Goal: Task Accomplishment & Management: Use online tool/utility

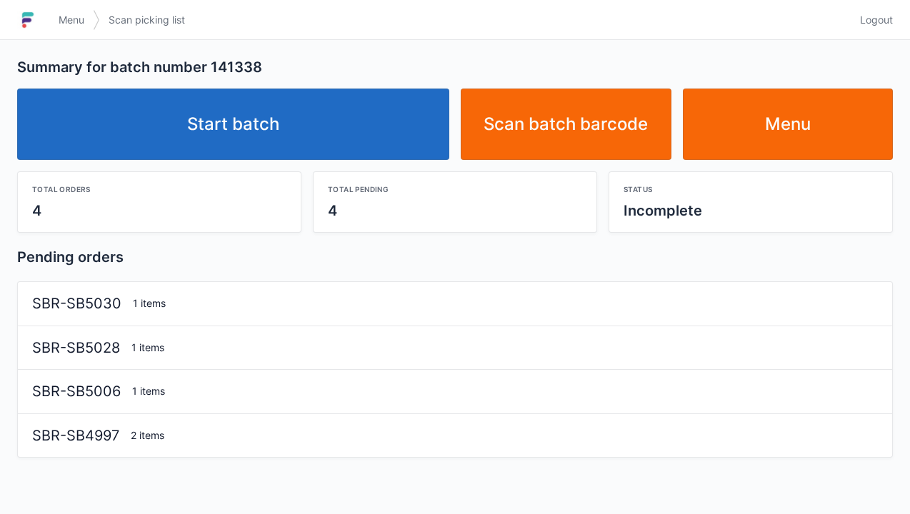
click at [321, 129] on link "Start batch" at bounding box center [233, 124] width 432 height 71
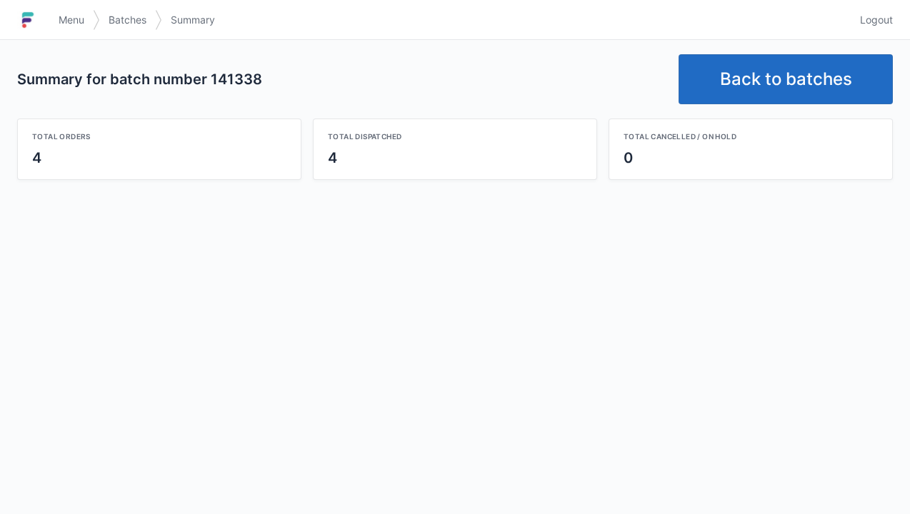
click at [755, 93] on link "Back to batches" at bounding box center [785, 79] width 214 height 50
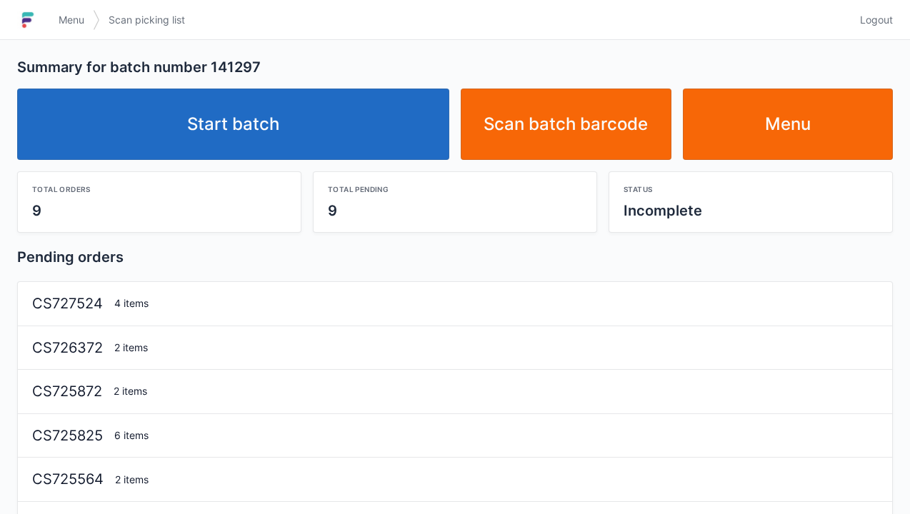
click at [283, 129] on link "Start batch" at bounding box center [233, 124] width 432 height 71
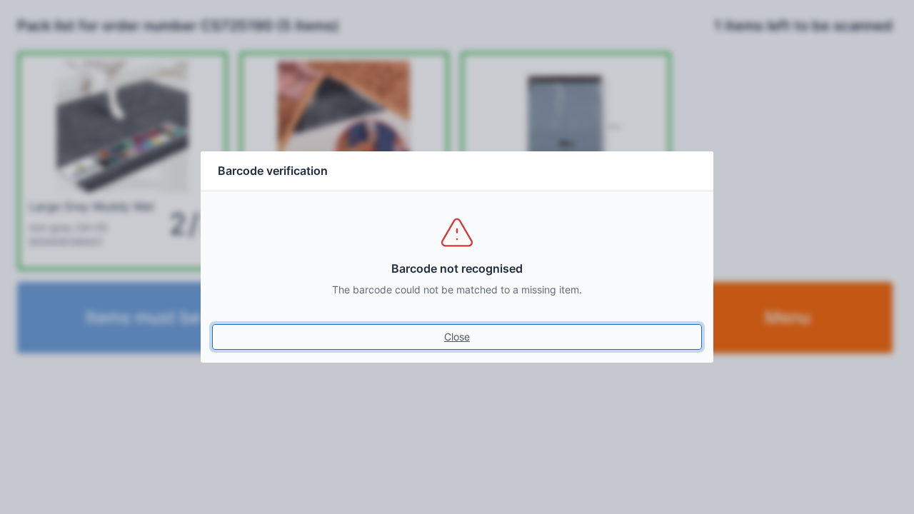
click at [480, 346] on link "Close" at bounding box center [457, 337] width 490 height 26
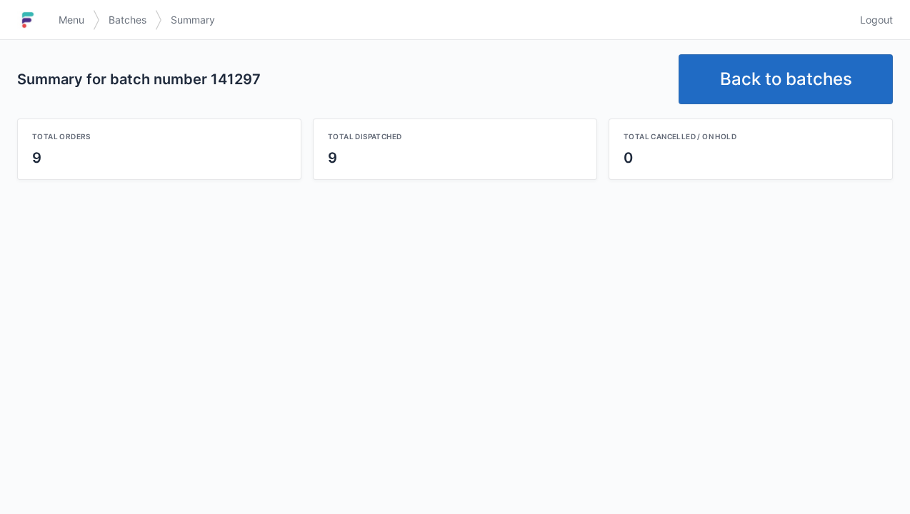
click at [792, 75] on link "Back to batches" at bounding box center [785, 79] width 214 height 50
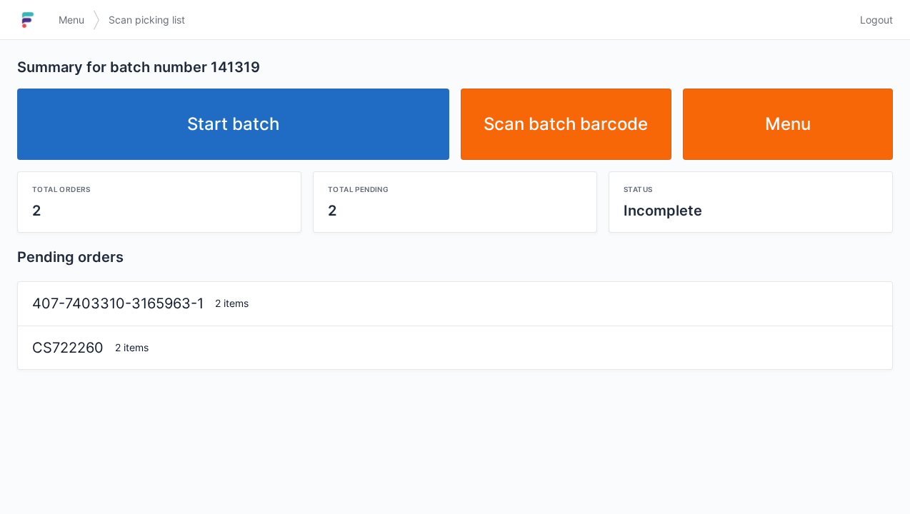
click at [353, 123] on link "Start batch" at bounding box center [233, 124] width 432 height 71
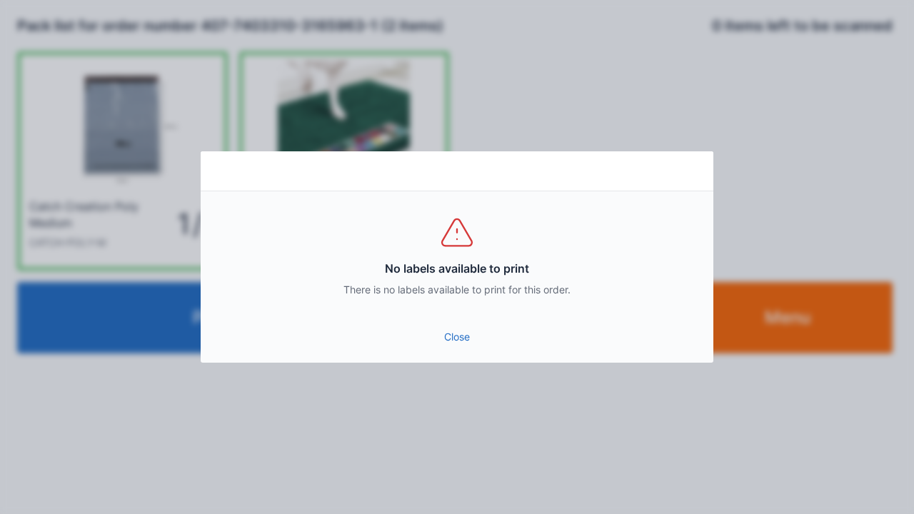
click at [455, 336] on link "Close" at bounding box center [457, 337] width 490 height 26
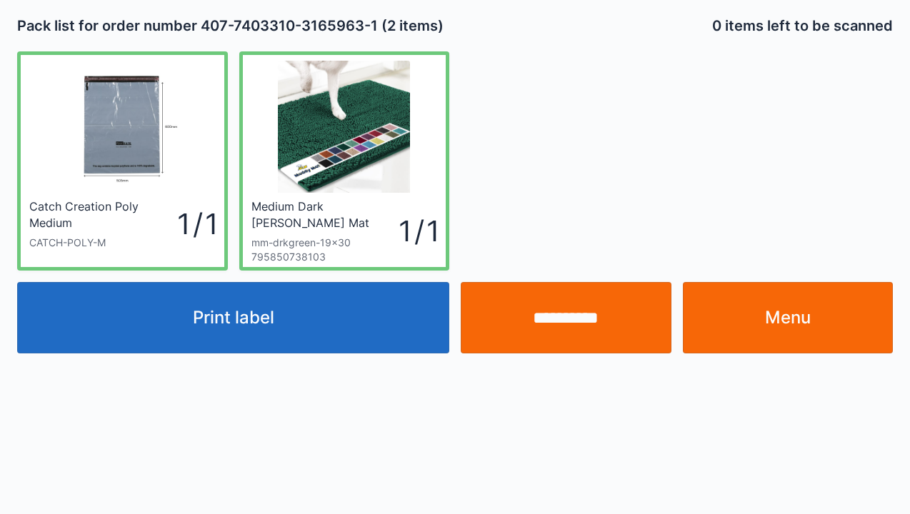
click at [535, 327] on input "**********" at bounding box center [565, 317] width 211 height 71
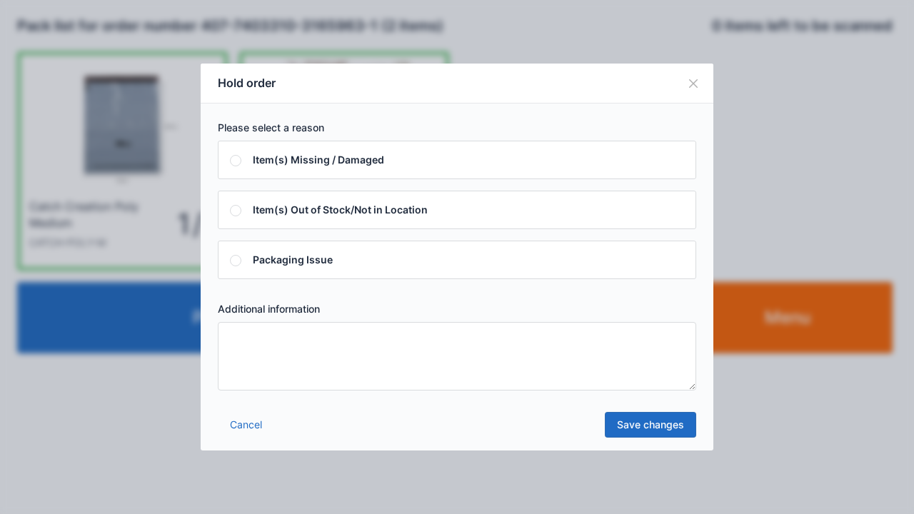
click at [436, 370] on textarea at bounding box center [457, 356] width 478 height 69
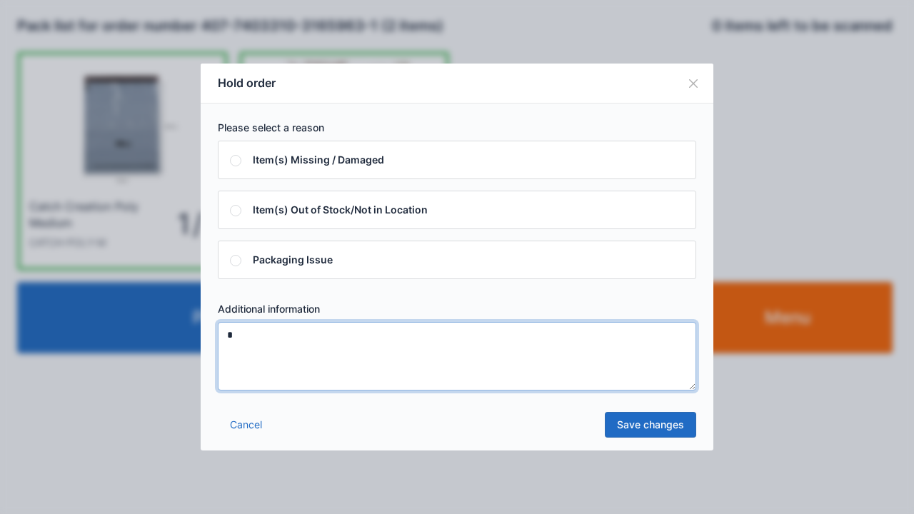
type textarea "*"
click at [637, 414] on link "Save changes" at bounding box center [650, 425] width 91 height 26
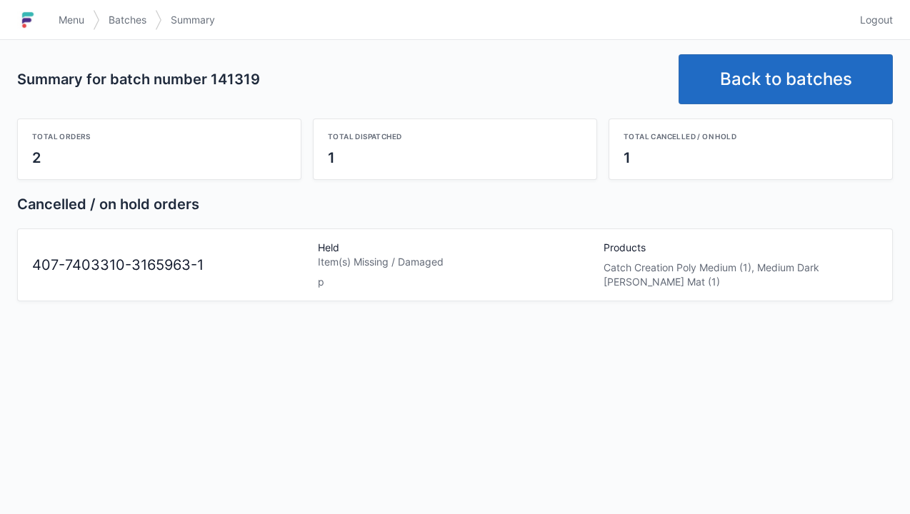
click at [67, 17] on span "Menu" at bounding box center [72, 20] width 26 height 14
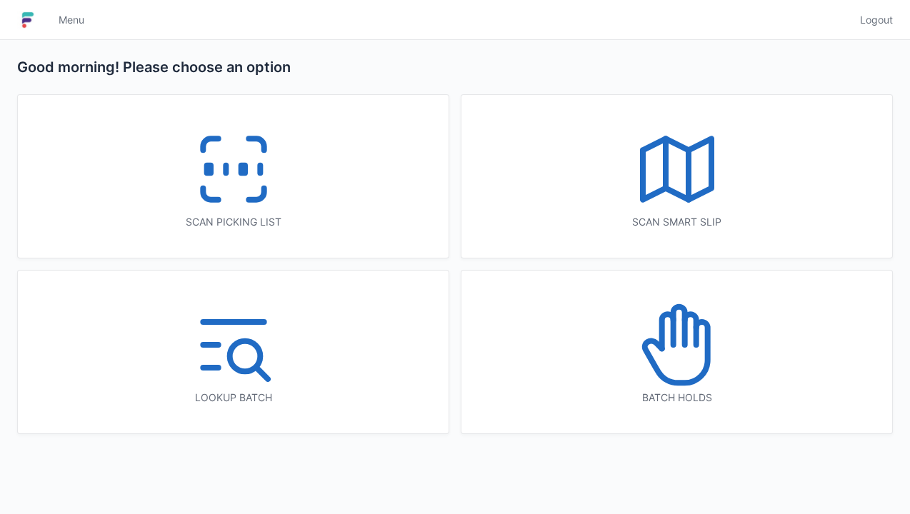
click at [721, 358] on icon at bounding box center [676, 344] width 91 height 91
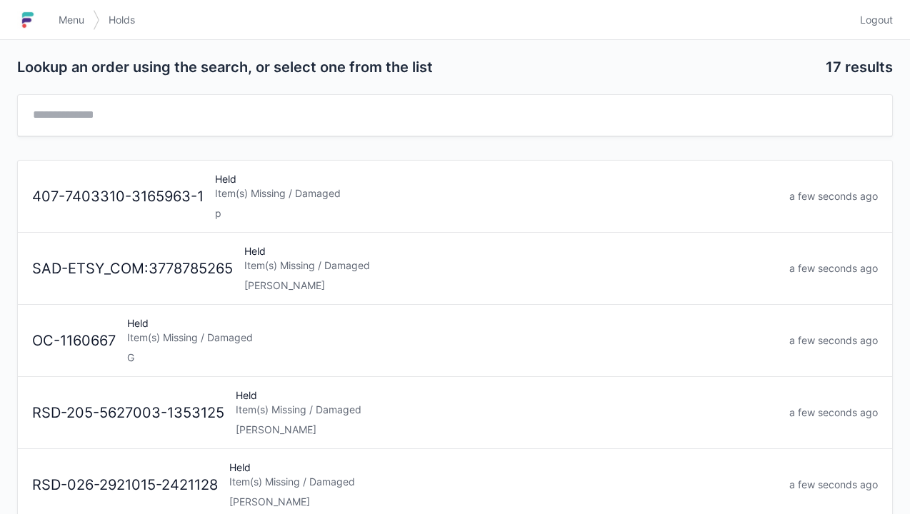
click at [418, 194] on div "Item(s) Missing / Damaged" at bounding box center [496, 193] width 563 height 14
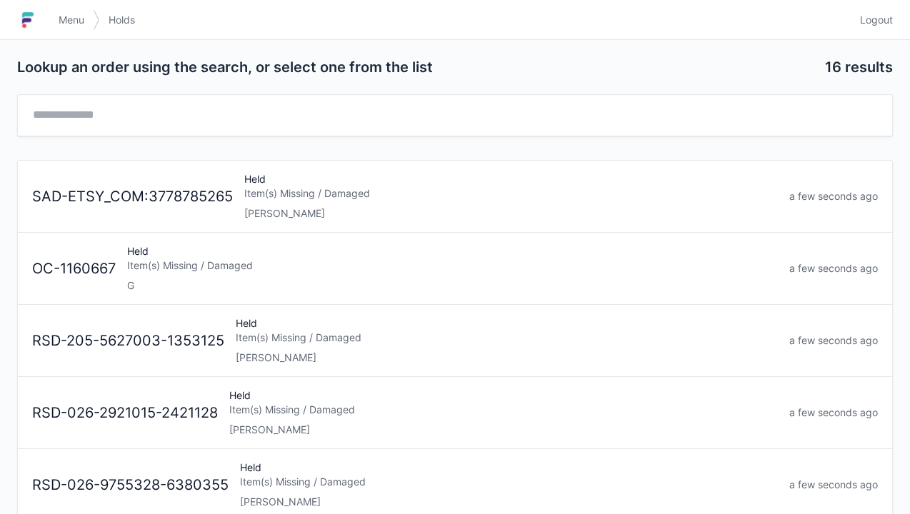
click at [70, 16] on span "Menu" at bounding box center [72, 20] width 26 height 14
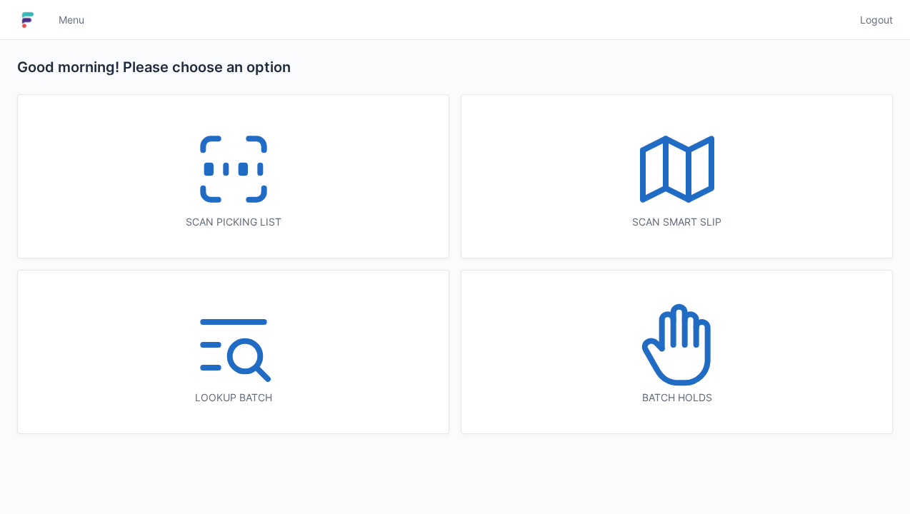
click at [259, 126] on icon at bounding box center [233, 169] width 91 height 91
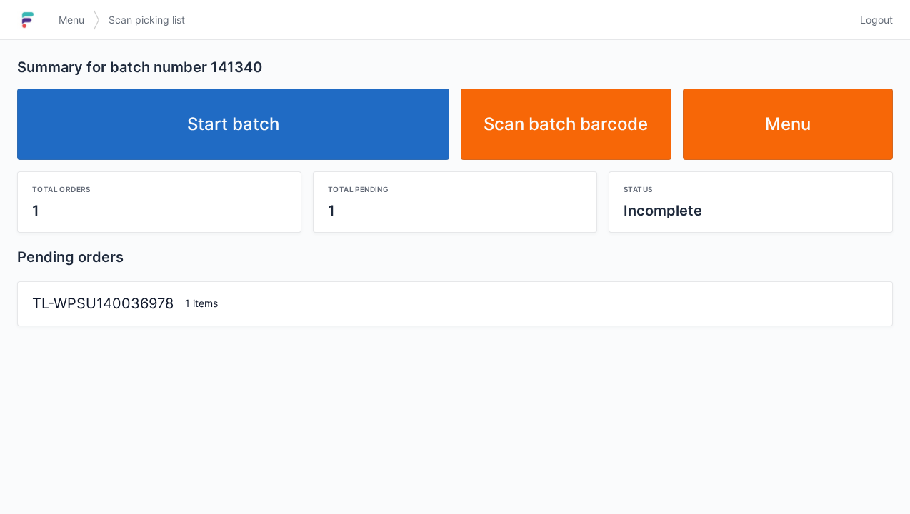
click at [300, 135] on link "Start batch" at bounding box center [233, 124] width 432 height 71
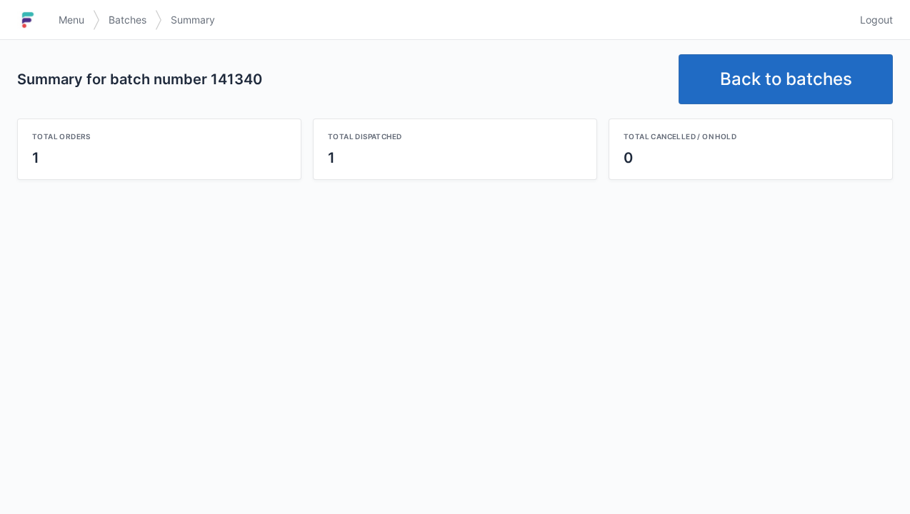
click at [738, 78] on link "Back to batches" at bounding box center [785, 79] width 214 height 50
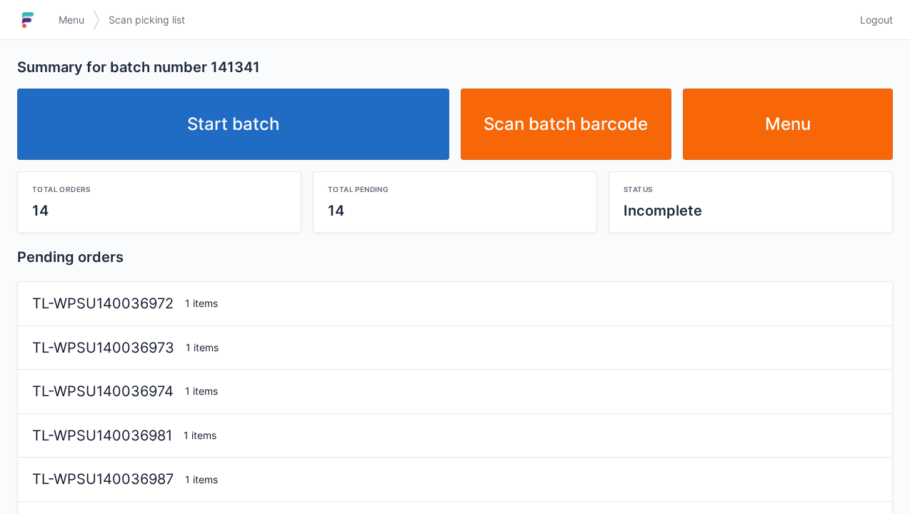
click at [342, 113] on link "Start batch" at bounding box center [233, 124] width 432 height 71
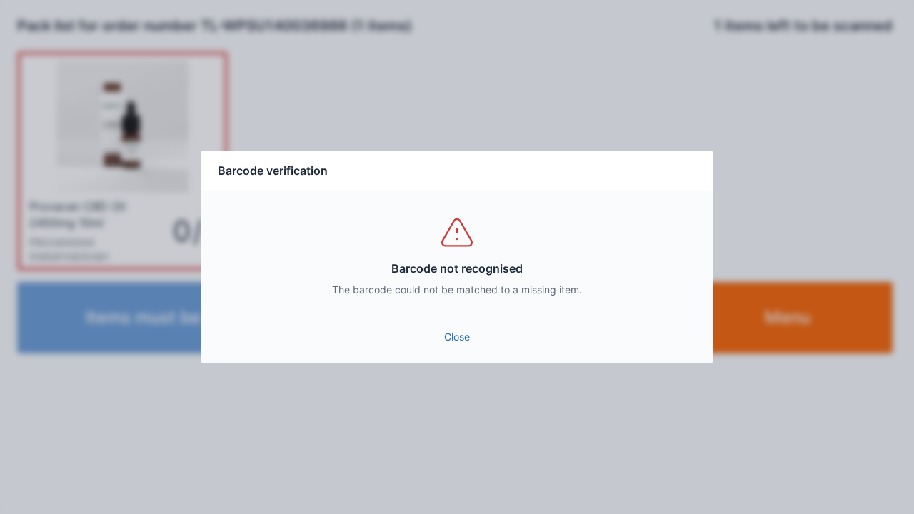
click at [485, 346] on link "Close" at bounding box center [457, 337] width 490 height 26
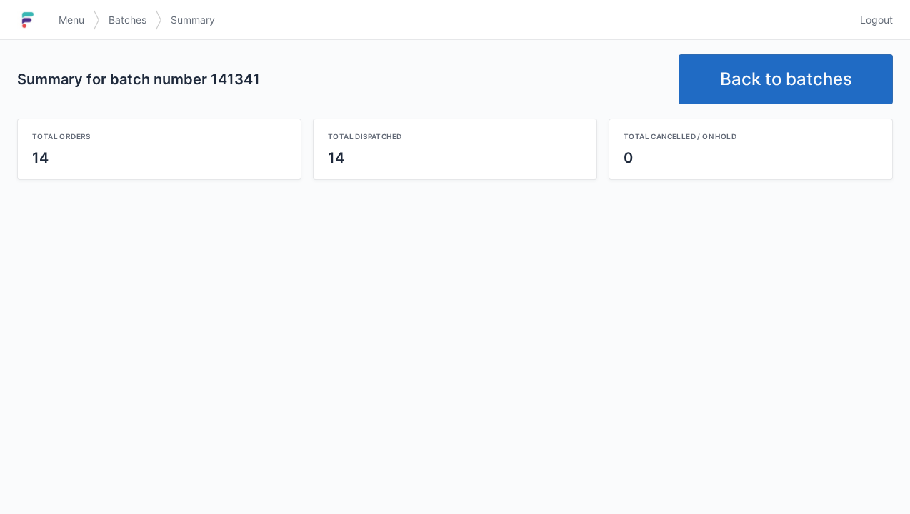
click at [750, 70] on link "Back to batches" at bounding box center [785, 79] width 214 height 50
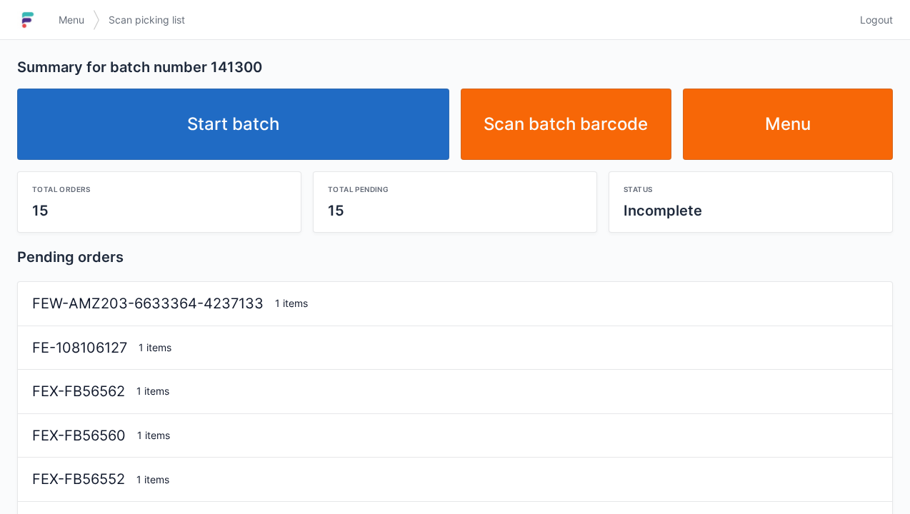
click at [315, 121] on link "Start batch" at bounding box center [233, 124] width 432 height 71
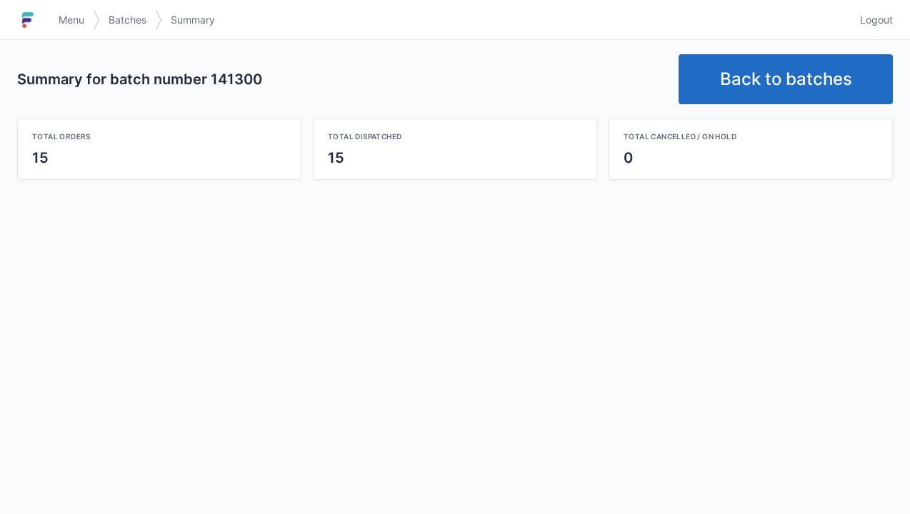
click at [777, 67] on link "Back to batches" at bounding box center [785, 79] width 214 height 50
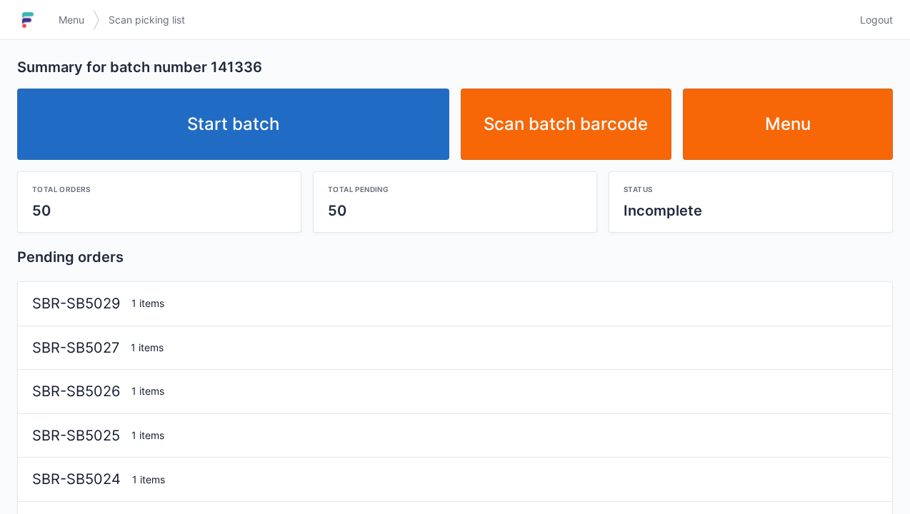
click at [346, 124] on link "Start batch" at bounding box center [233, 124] width 432 height 71
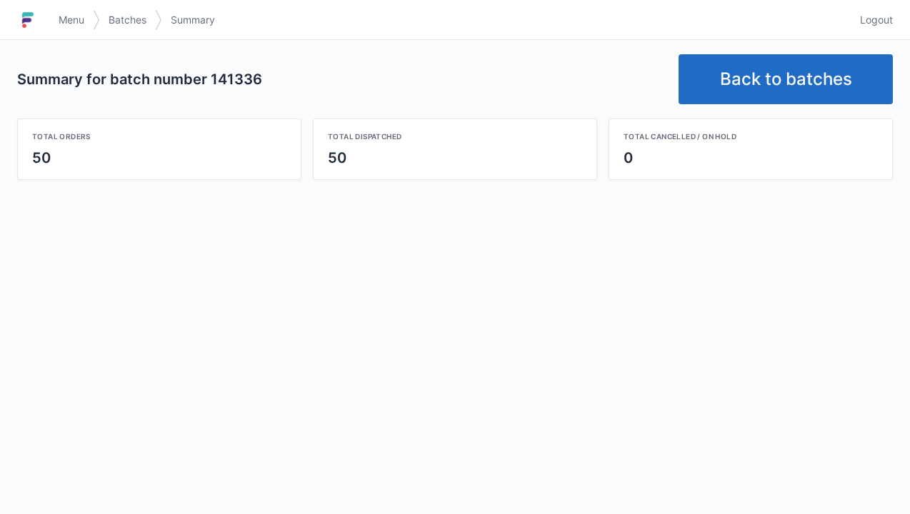
click at [786, 77] on link "Back to batches" at bounding box center [785, 79] width 214 height 50
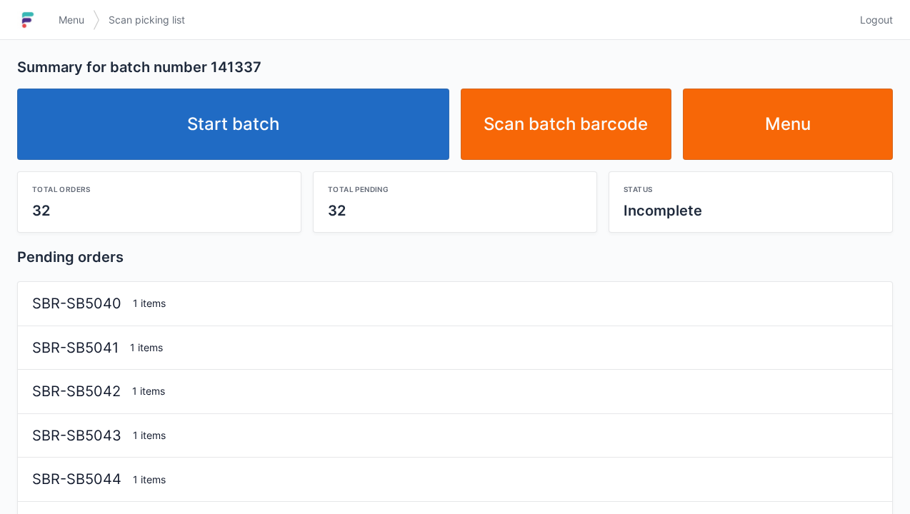
click at [365, 119] on link "Start batch" at bounding box center [233, 124] width 432 height 71
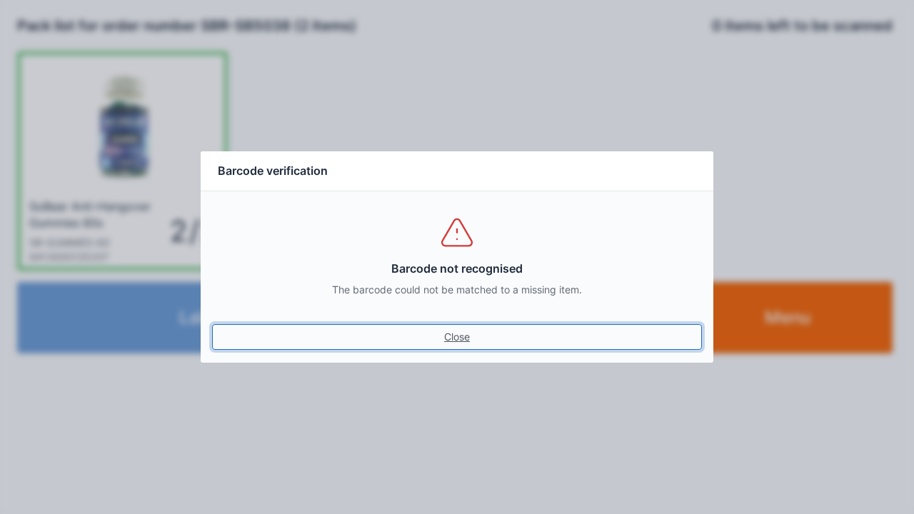
click at [458, 344] on link "Close" at bounding box center [457, 337] width 490 height 26
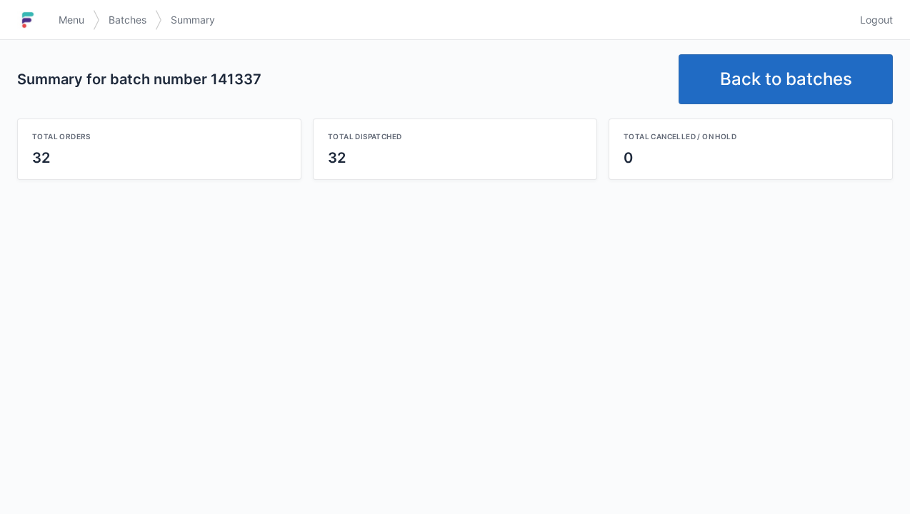
click at [754, 71] on link "Back to batches" at bounding box center [785, 79] width 214 height 50
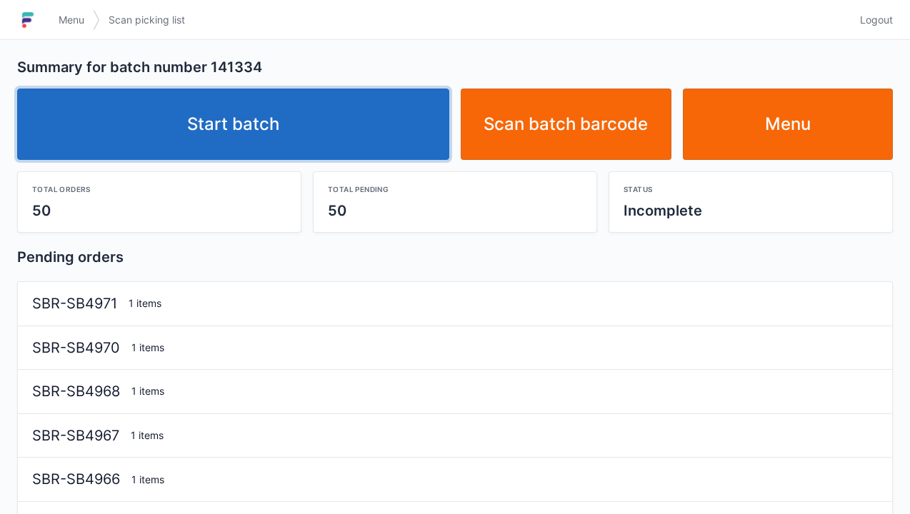
click at [360, 129] on link "Start batch" at bounding box center [233, 124] width 432 height 71
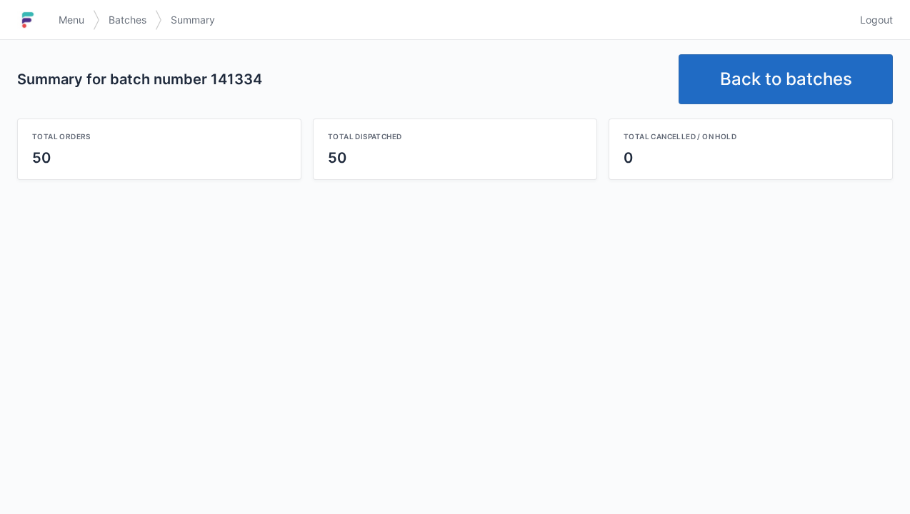
click at [796, 81] on link "Back to batches" at bounding box center [785, 79] width 214 height 50
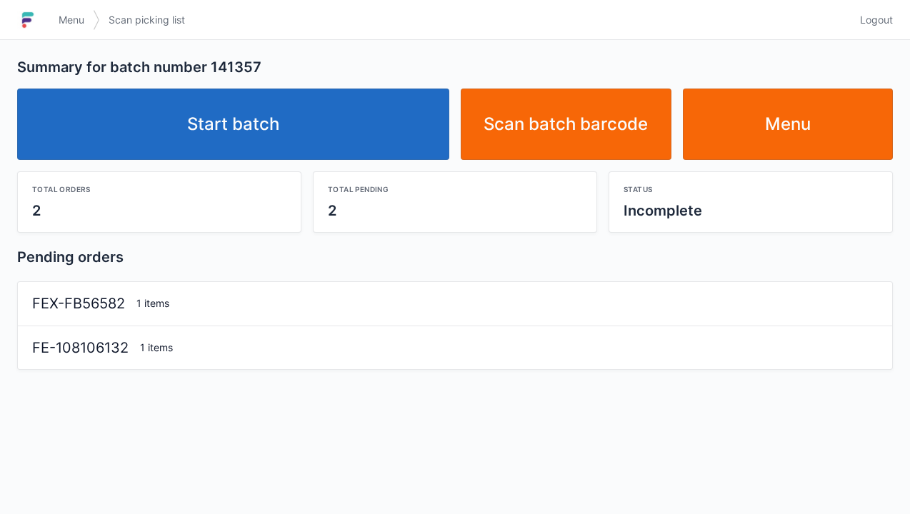
click at [332, 152] on link "Start batch" at bounding box center [233, 124] width 432 height 71
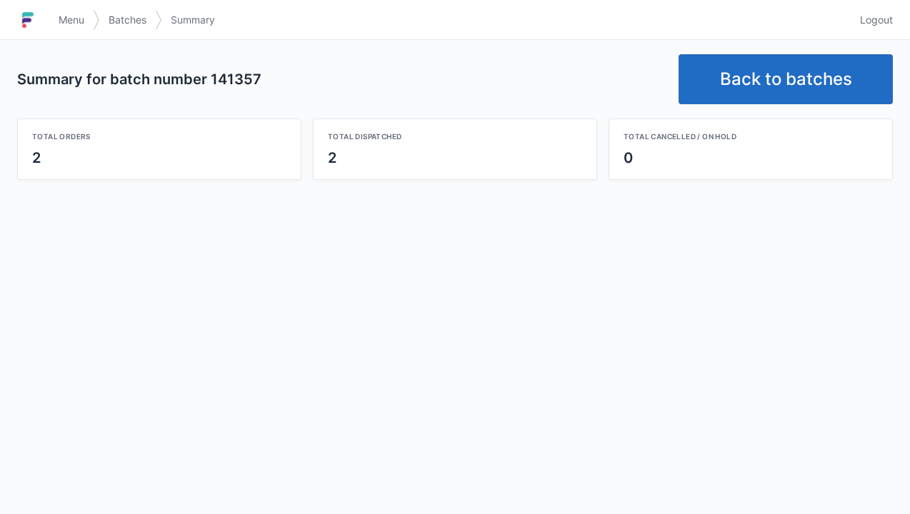
click at [754, 69] on link "Back to batches" at bounding box center [785, 79] width 214 height 50
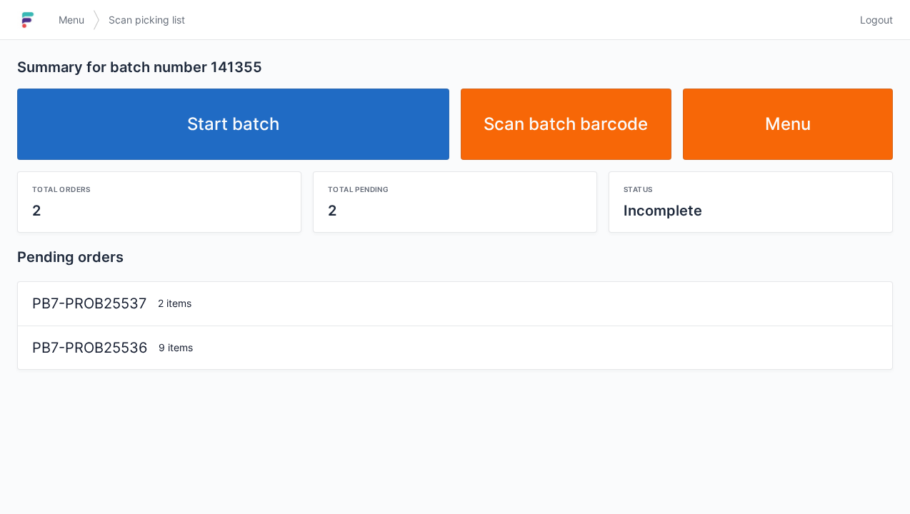
click at [283, 138] on link "Start batch" at bounding box center [233, 124] width 432 height 71
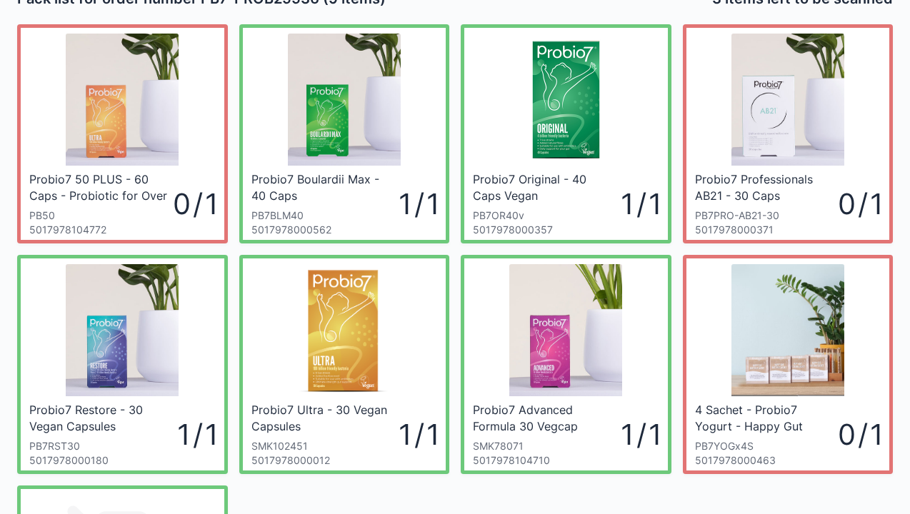
scroll to position [26, 0]
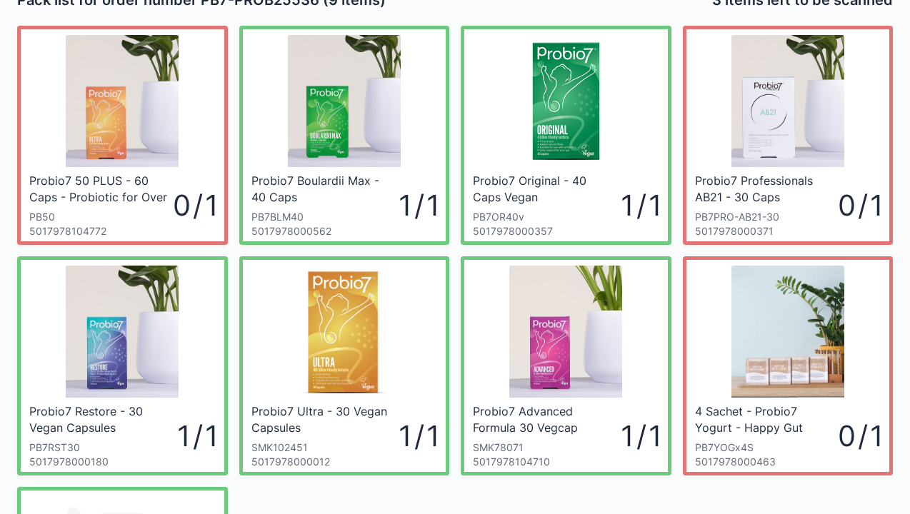
click at [892, 119] on link "Probio7 Professionals AB21 - 30 Caps PB7PRO-AB21-30 5017978000371 0 / 1" at bounding box center [788, 135] width 211 height 219
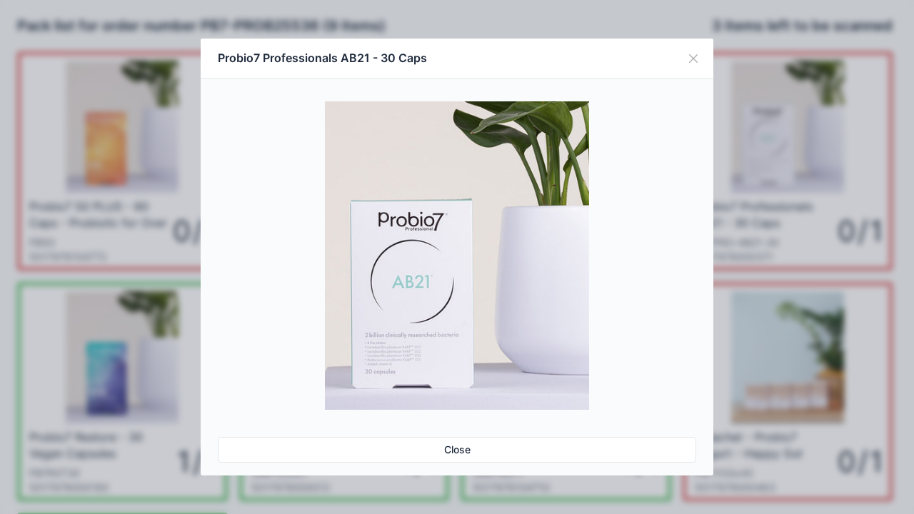
click at [697, 53] on button "Close" at bounding box center [693, 59] width 40 height 40
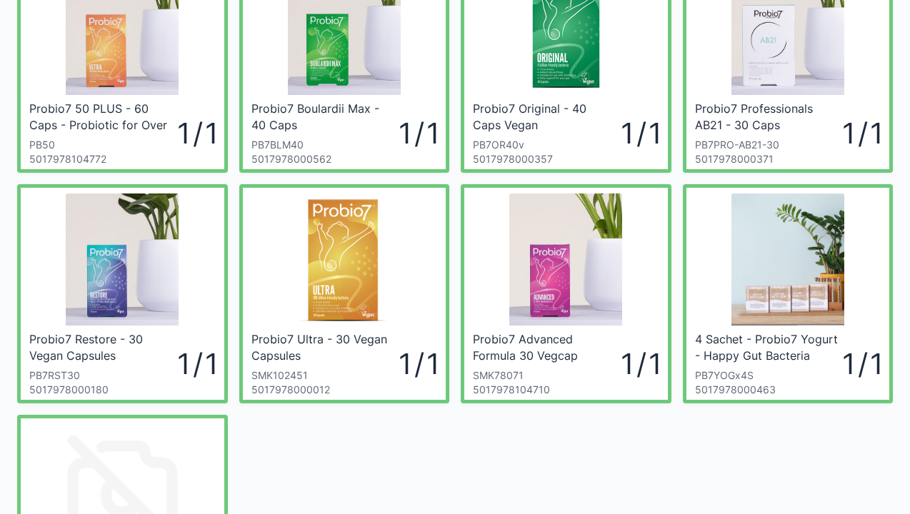
scroll to position [313, 0]
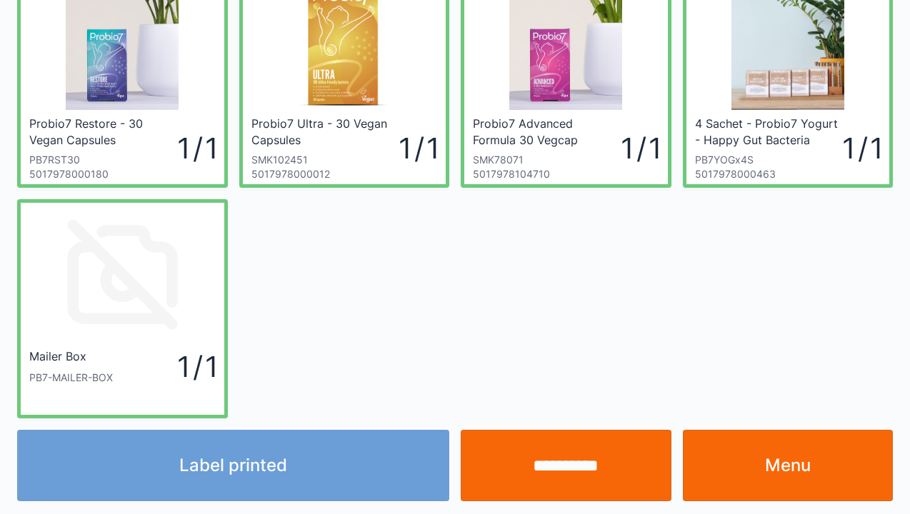
click at [781, 461] on link "Menu" at bounding box center [788, 465] width 211 height 71
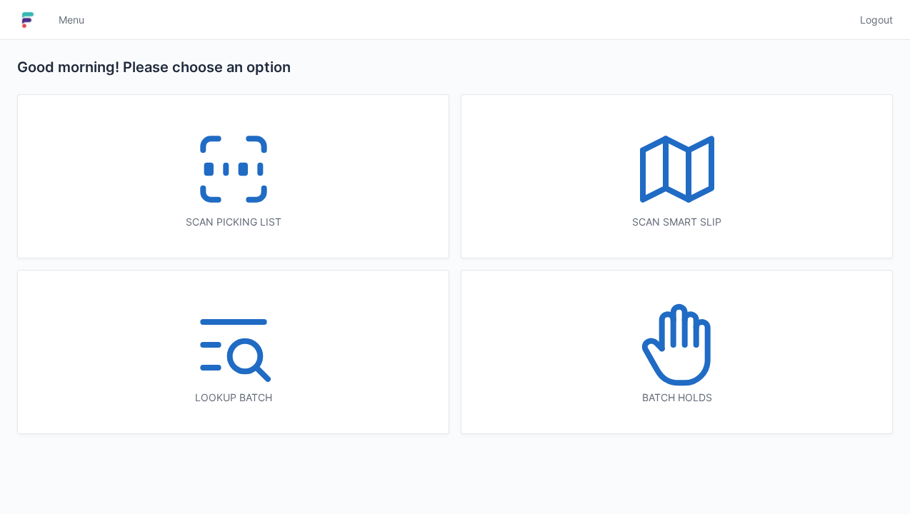
click at [243, 201] on icon at bounding box center [233, 169] width 91 height 91
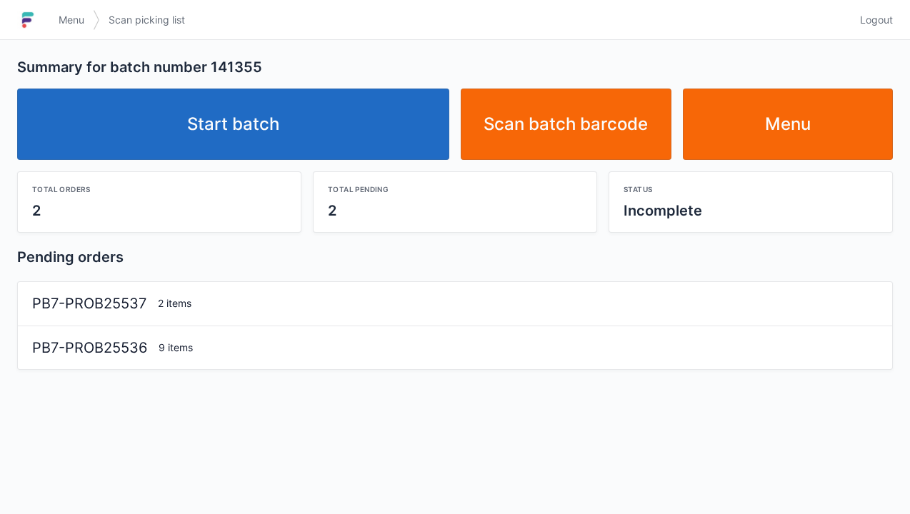
click at [299, 131] on link "Start batch" at bounding box center [233, 124] width 432 height 71
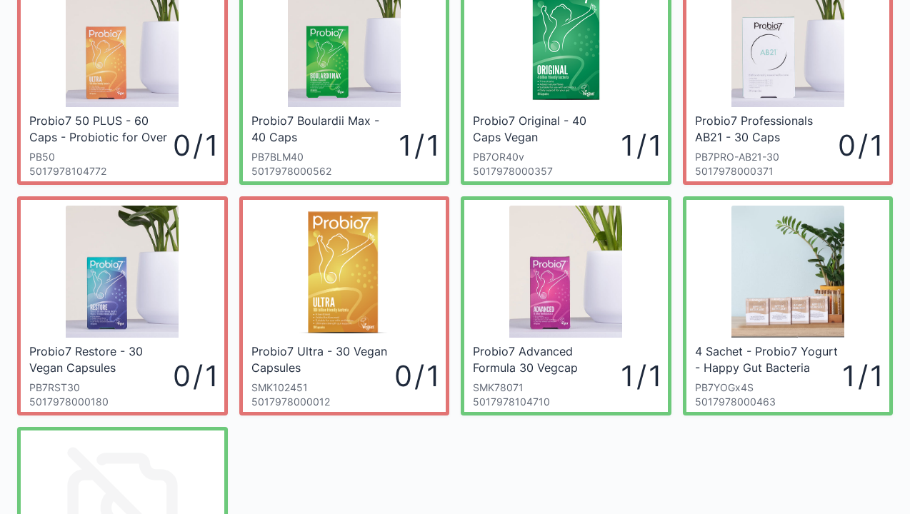
scroll to position [114, 0]
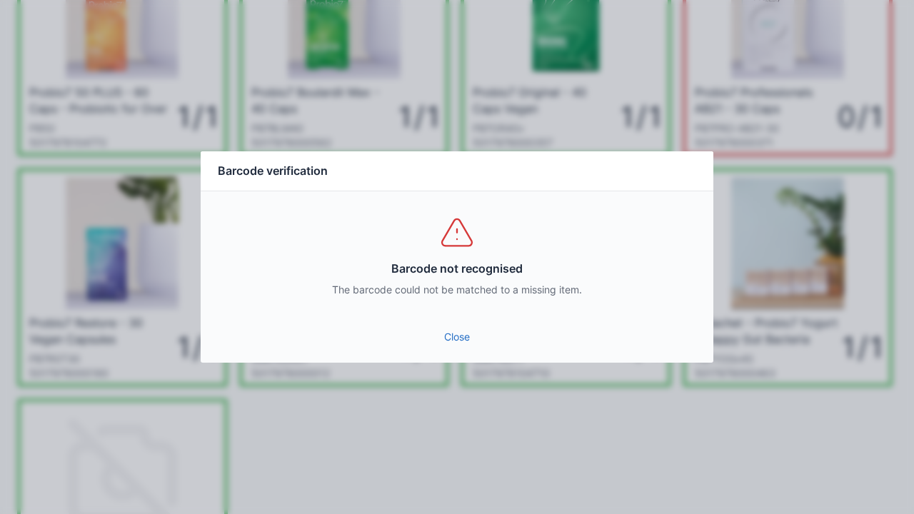
click at [448, 336] on link "Close" at bounding box center [457, 337] width 490 height 26
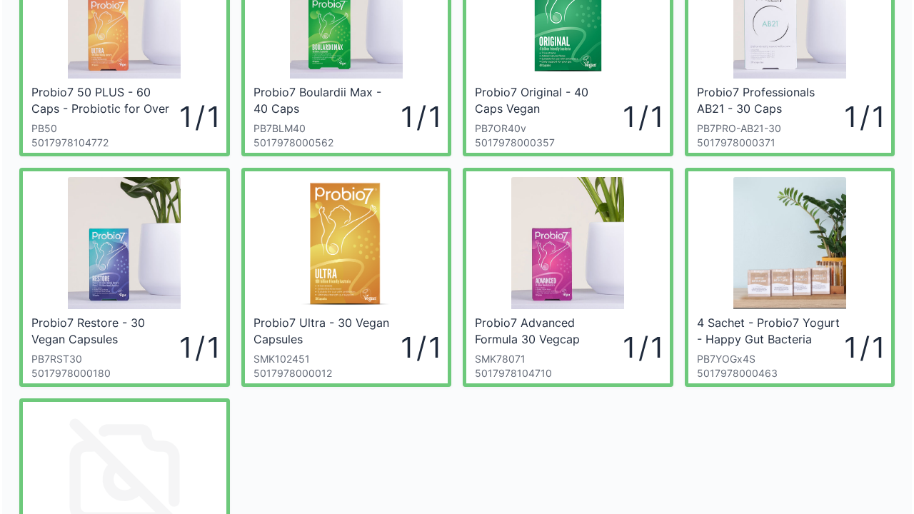
scroll to position [143, 0]
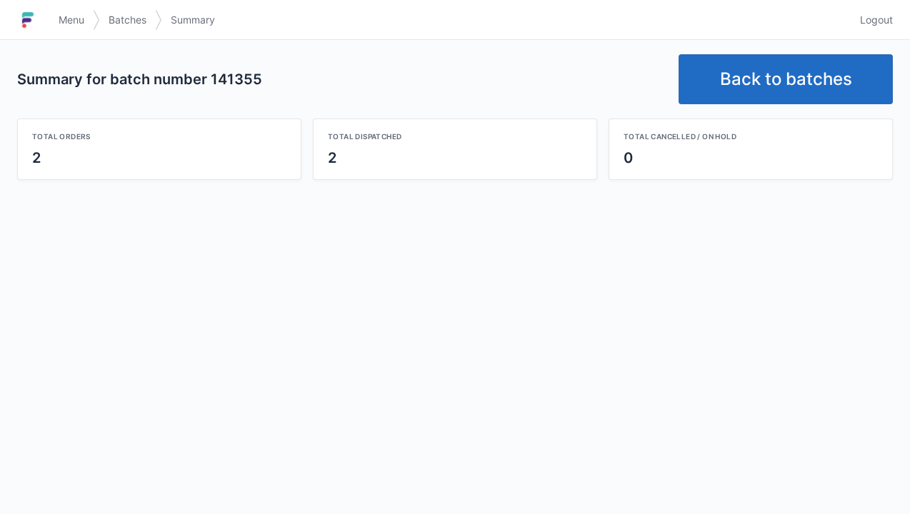
click at [792, 84] on link "Back to batches" at bounding box center [785, 79] width 214 height 50
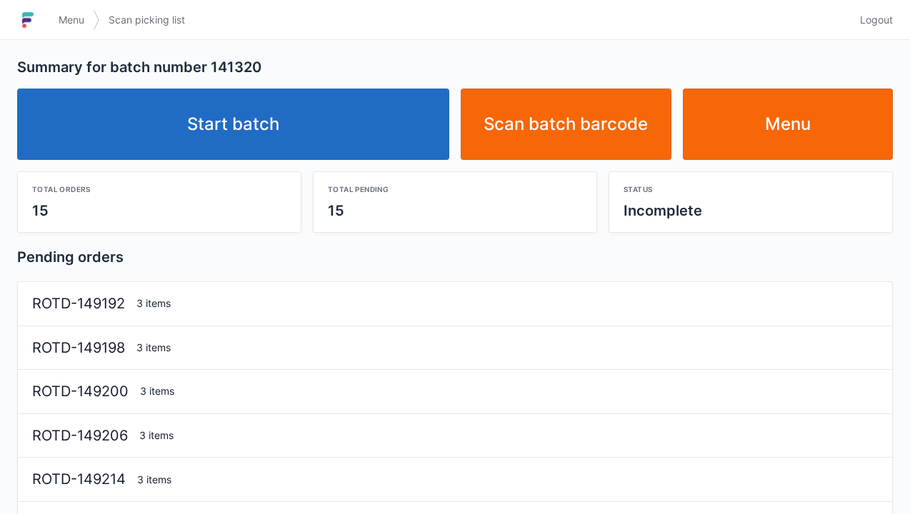
click at [357, 123] on link "Start batch" at bounding box center [233, 124] width 432 height 71
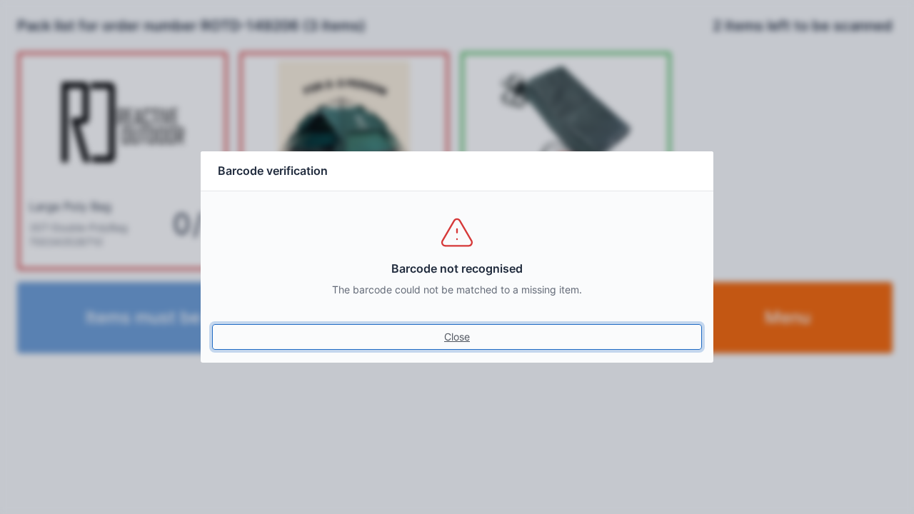
click at [426, 348] on link "Close" at bounding box center [457, 337] width 490 height 26
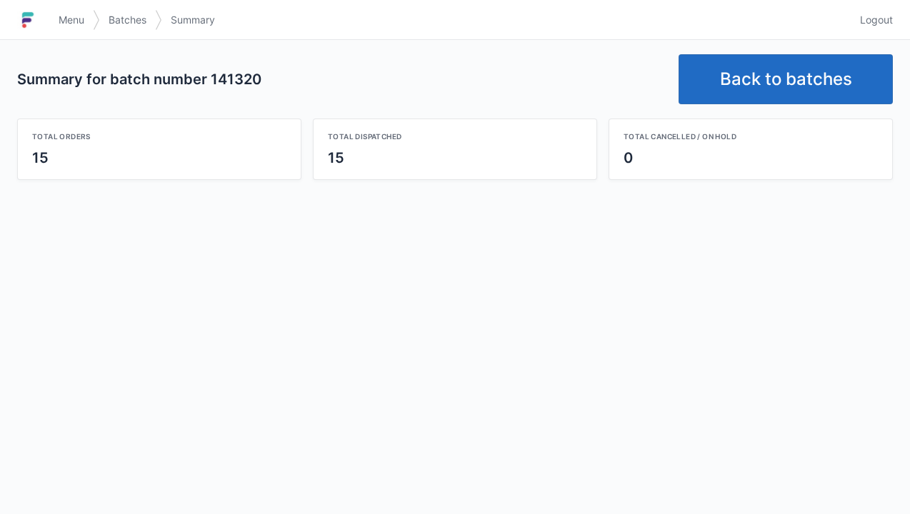
click at [767, 96] on link "Back to batches" at bounding box center [785, 79] width 214 height 50
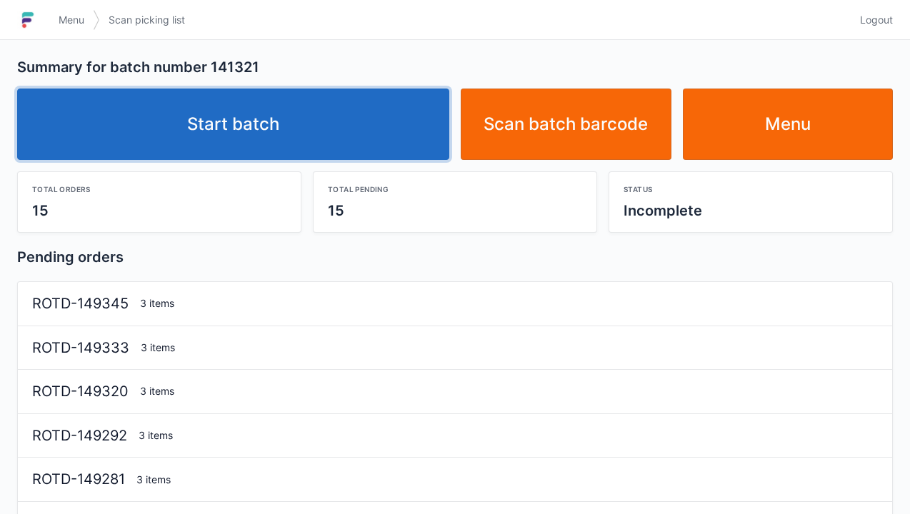
click at [331, 156] on link "Start batch" at bounding box center [233, 124] width 432 height 71
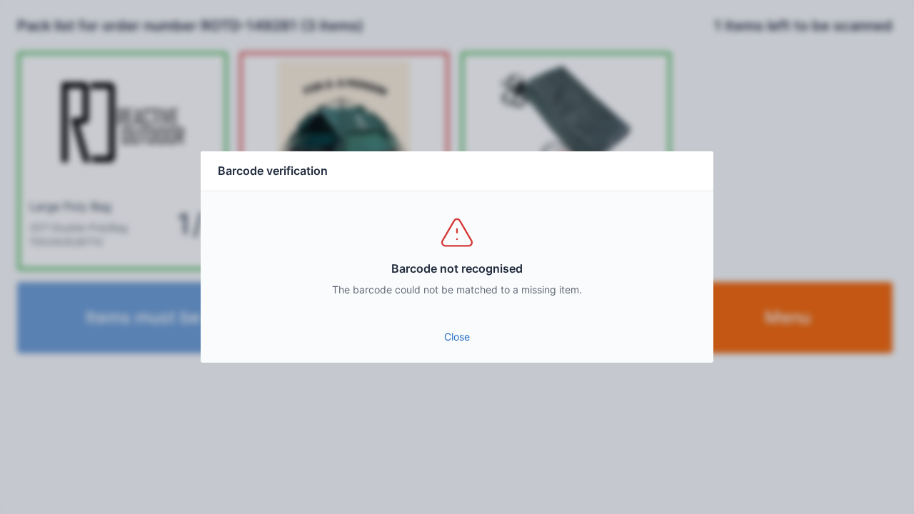
click at [460, 360] on div "Close" at bounding box center [457, 341] width 513 height 43
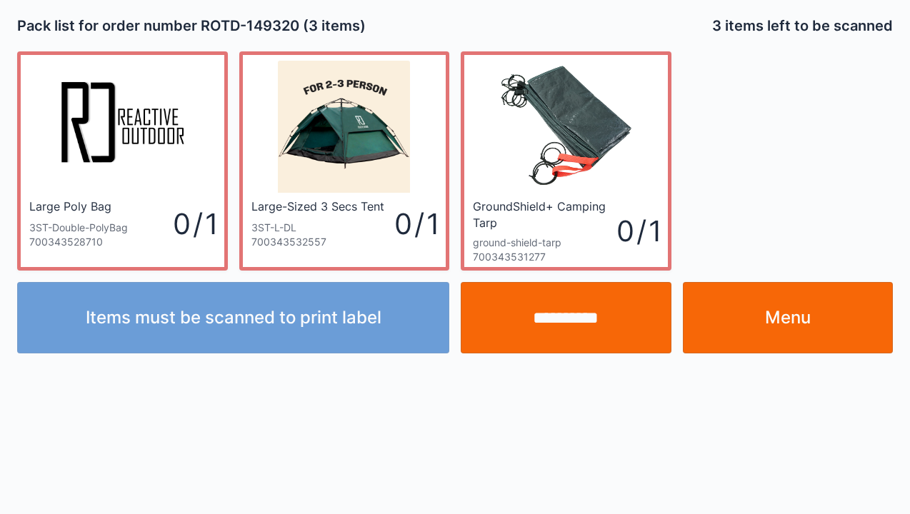
click at [801, 321] on link "Menu" at bounding box center [788, 317] width 211 height 71
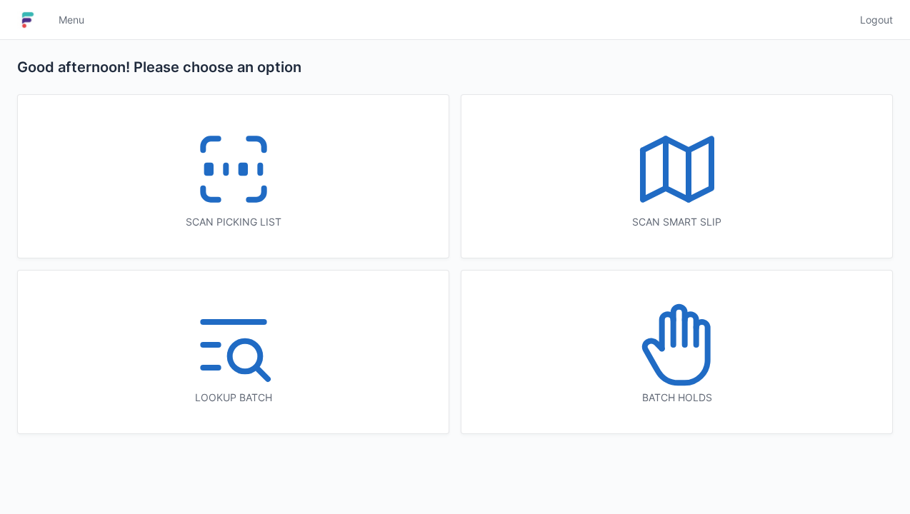
click at [265, 156] on icon at bounding box center [233, 169] width 91 height 91
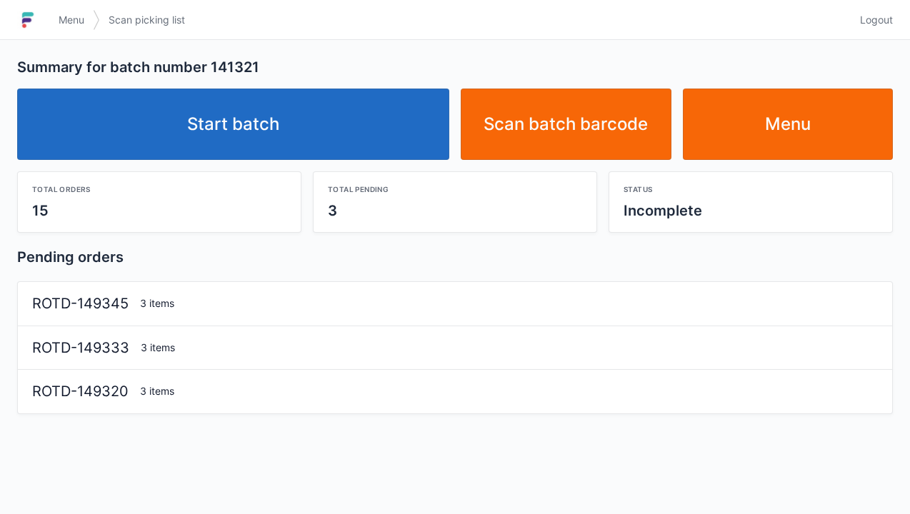
click at [338, 130] on link "Start batch" at bounding box center [233, 124] width 432 height 71
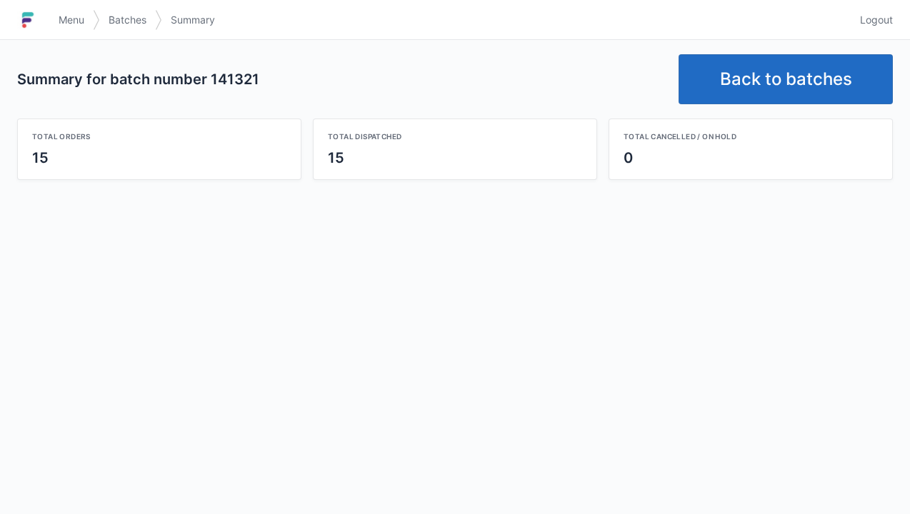
click at [782, 90] on link "Back to batches" at bounding box center [785, 79] width 214 height 50
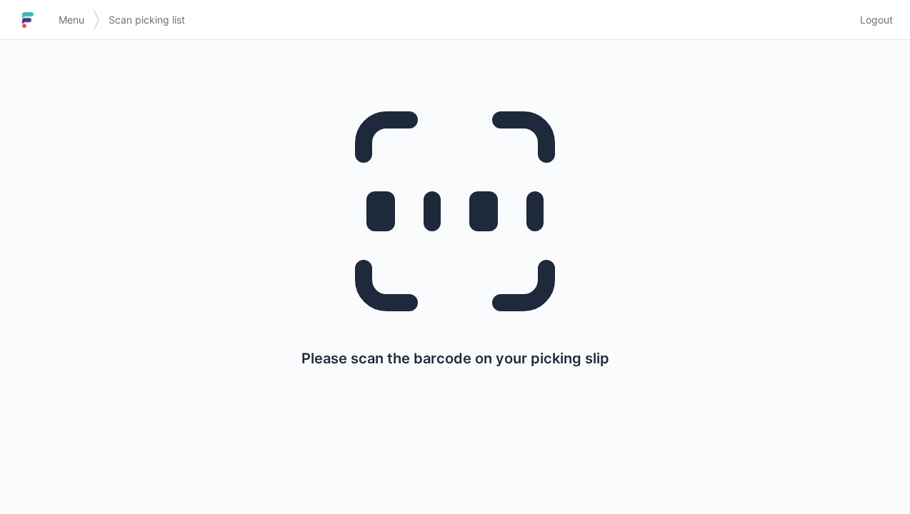
click at [765, 181] on div "Please scan the barcode on your picking slip" at bounding box center [454, 224] width 841 height 368
click at [884, 23] on span "Logout" at bounding box center [876, 20] width 33 height 14
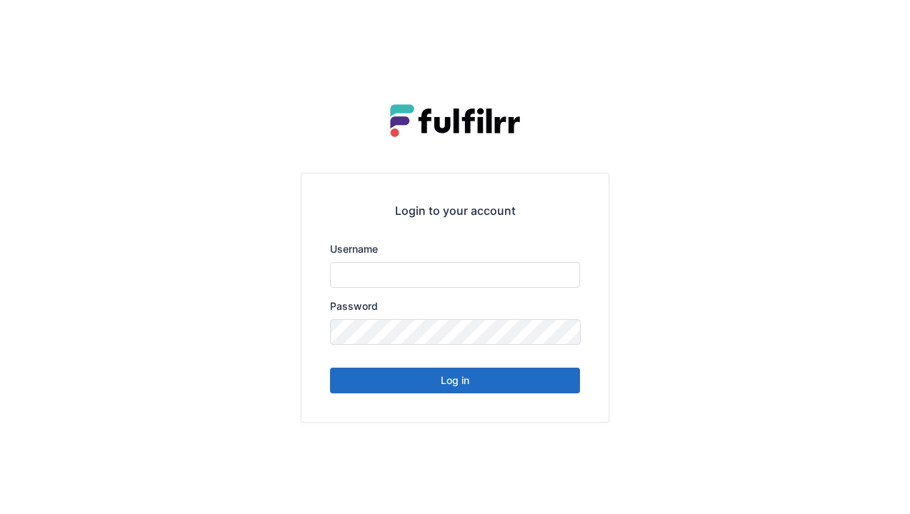
type input "******"
